Goal: Task Accomplishment & Management: Manage account settings

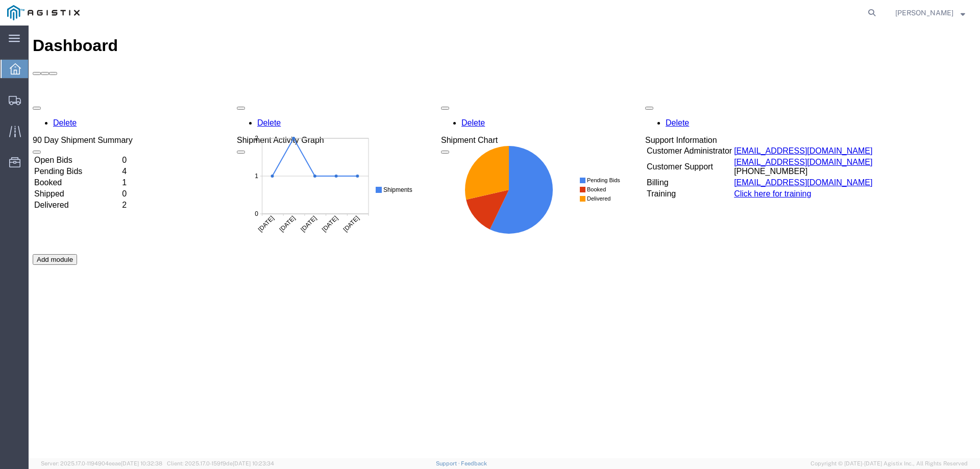
click at [96, 178] on td "Booked" at bounding box center [77, 183] width 87 height 10
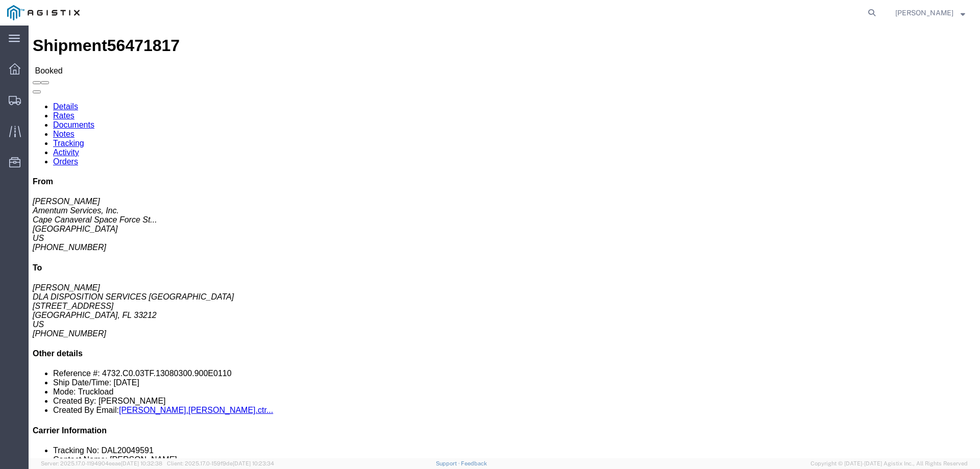
click link "Tracking"
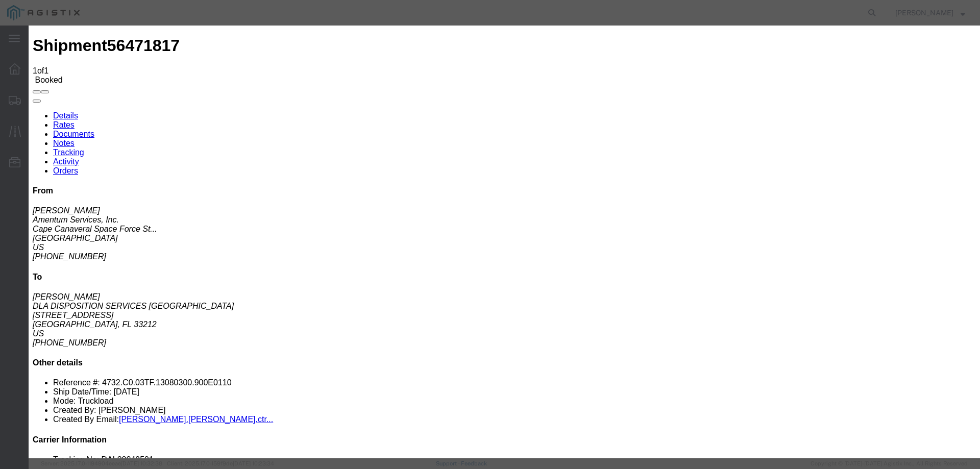
type input "[DATE]"
type input "11:00 AM"
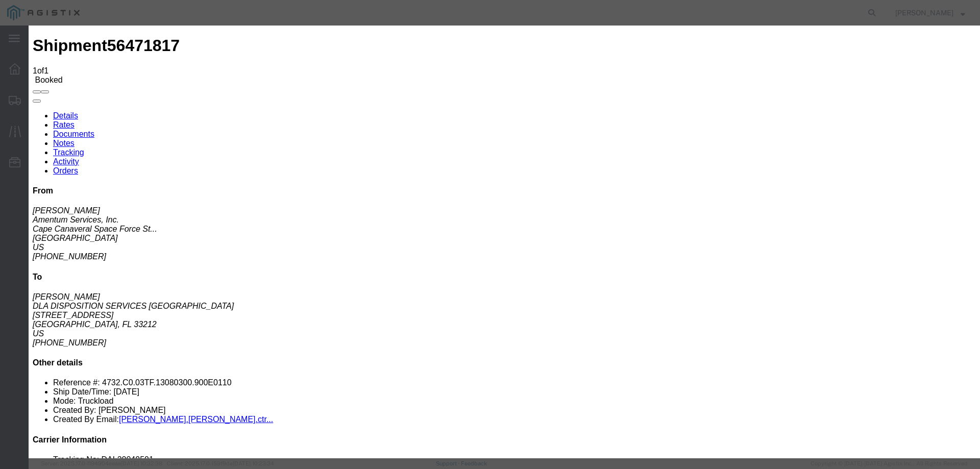
select select "AWATPICK"
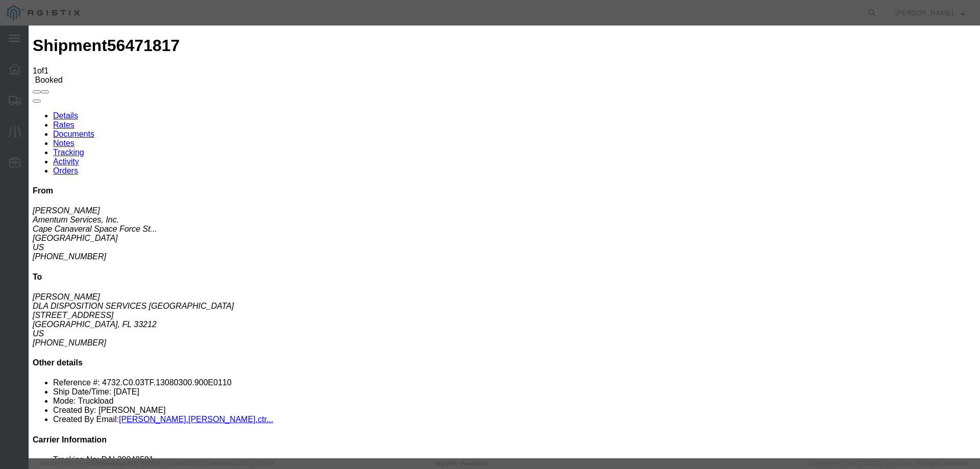
type input "[DATE]"
